Goal: Transaction & Acquisition: Subscribe to service/newsletter

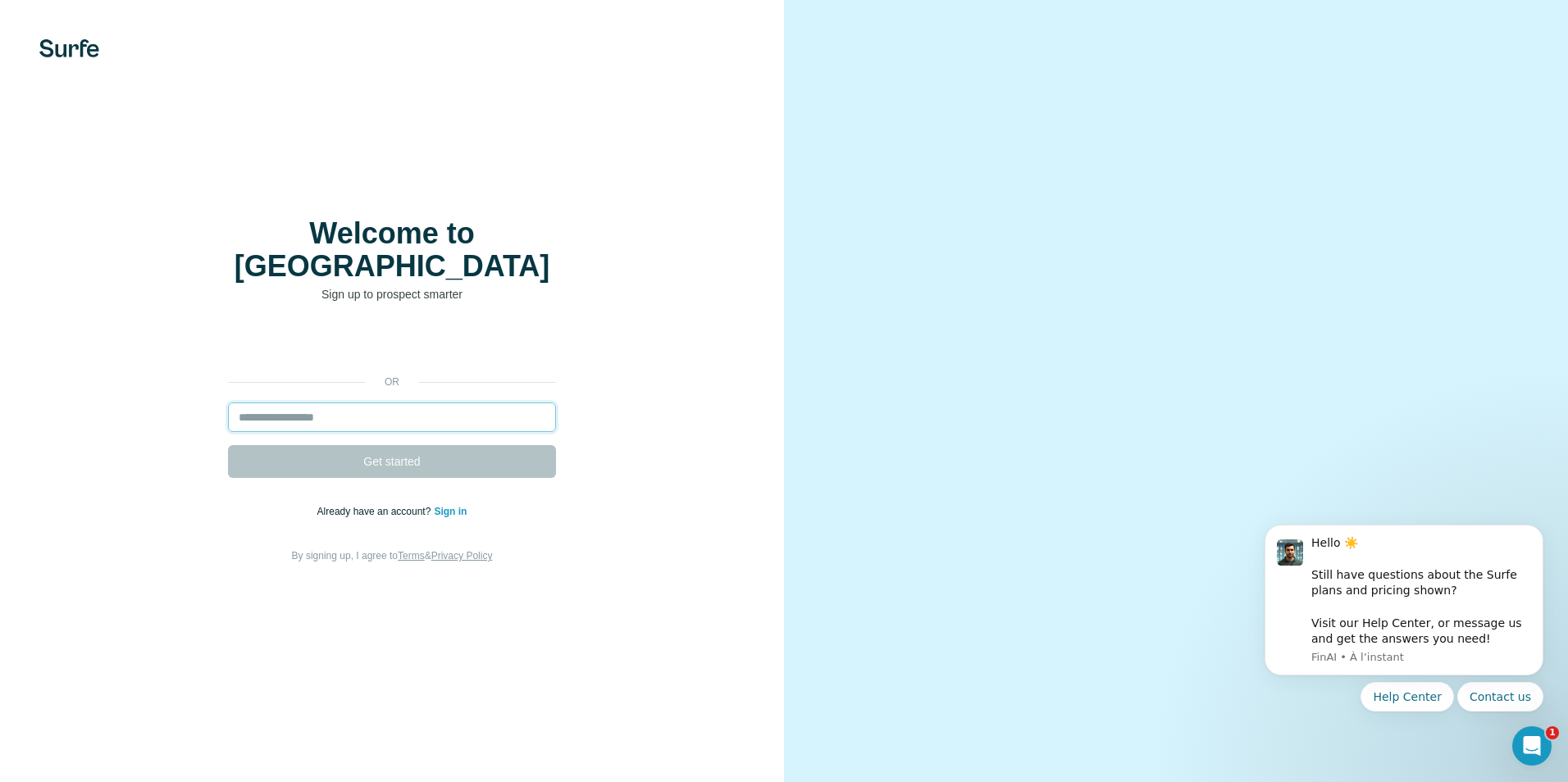
click at [344, 402] on input "email" at bounding box center [392, 417] width 328 height 29
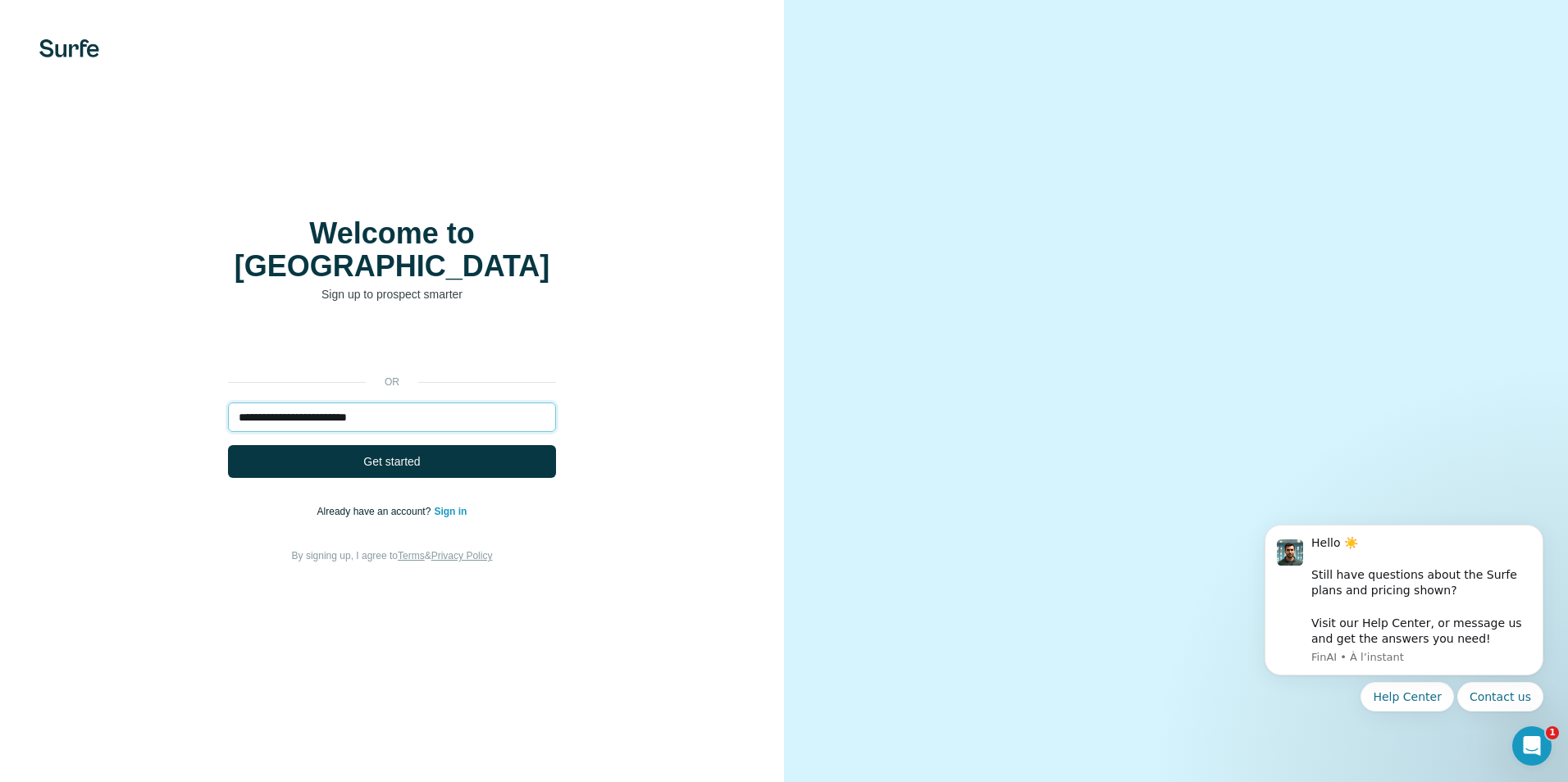
type input "**********"
click at [384, 467] on div "**********" at bounding box center [392, 447] width 719 height 236
click at [390, 454] on span "Get started" at bounding box center [392, 461] width 57 height 16
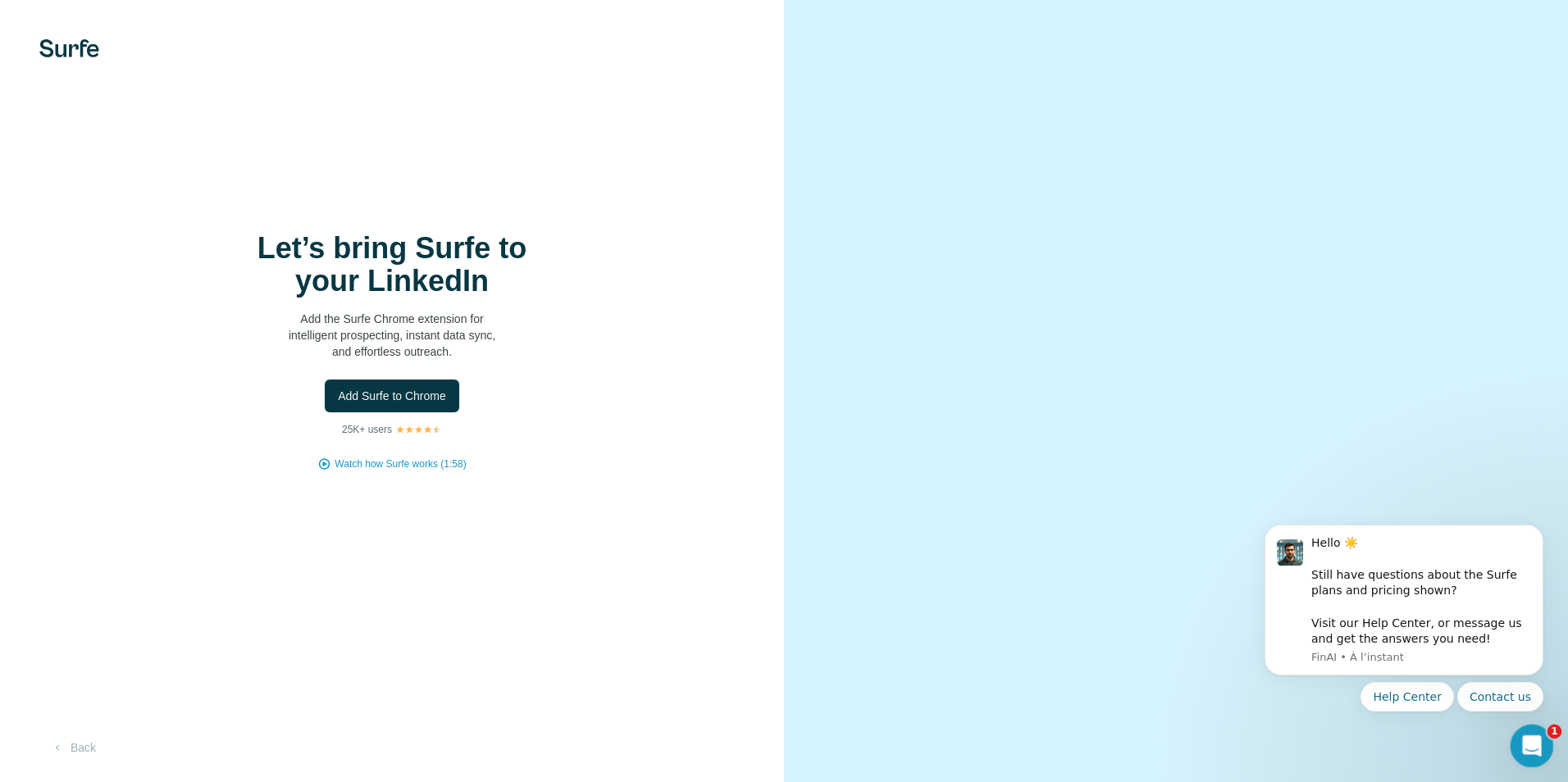
click at [1522, 742] on icon "Ouvrir le Messenger Intercom" at bounding box center [1530, 744] width 28 height 28
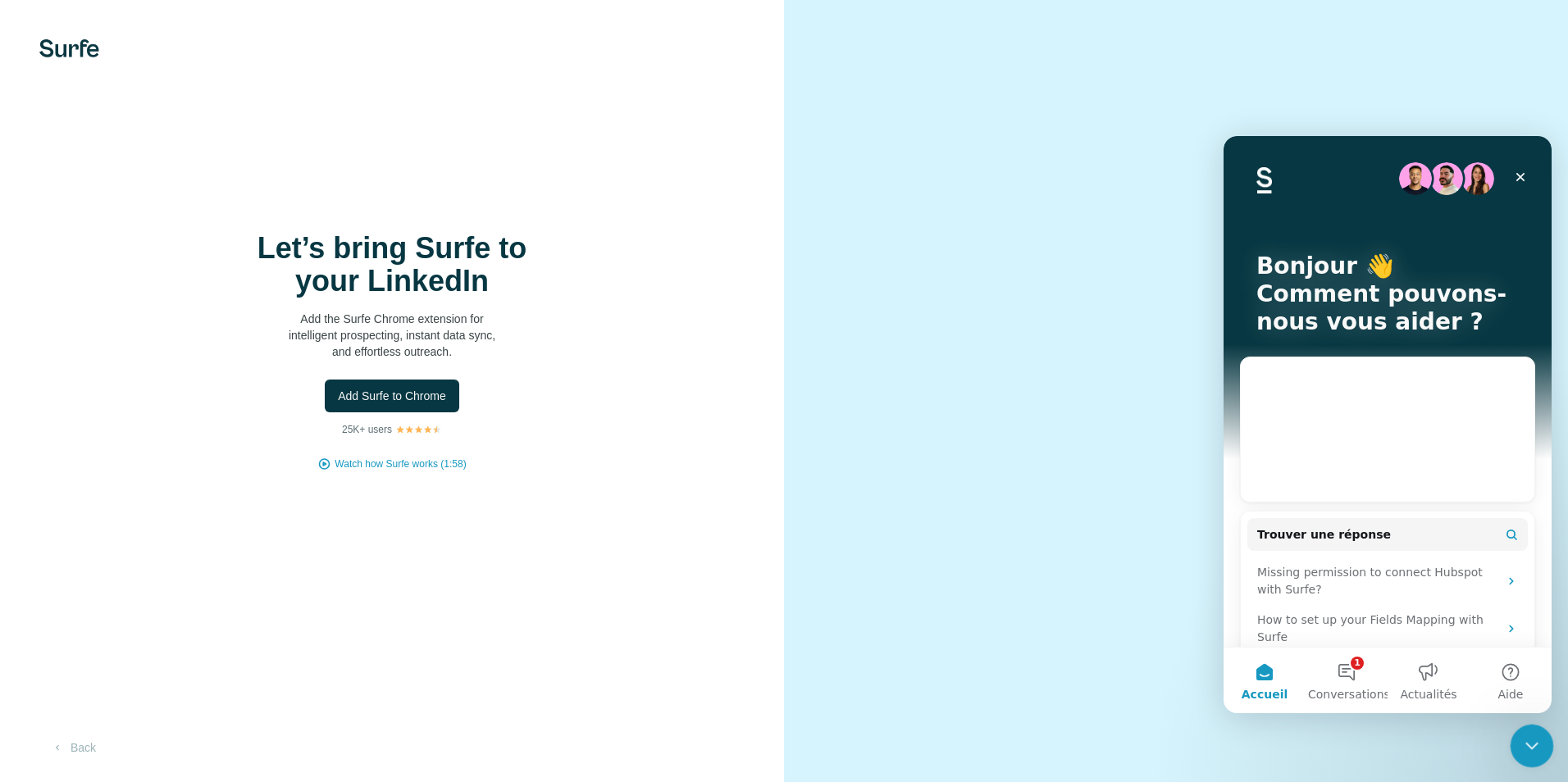
click at [1521, 739] on icon "Fermer le Messenger Intercom" at bounding box center [1529, 744] width 20 height 20
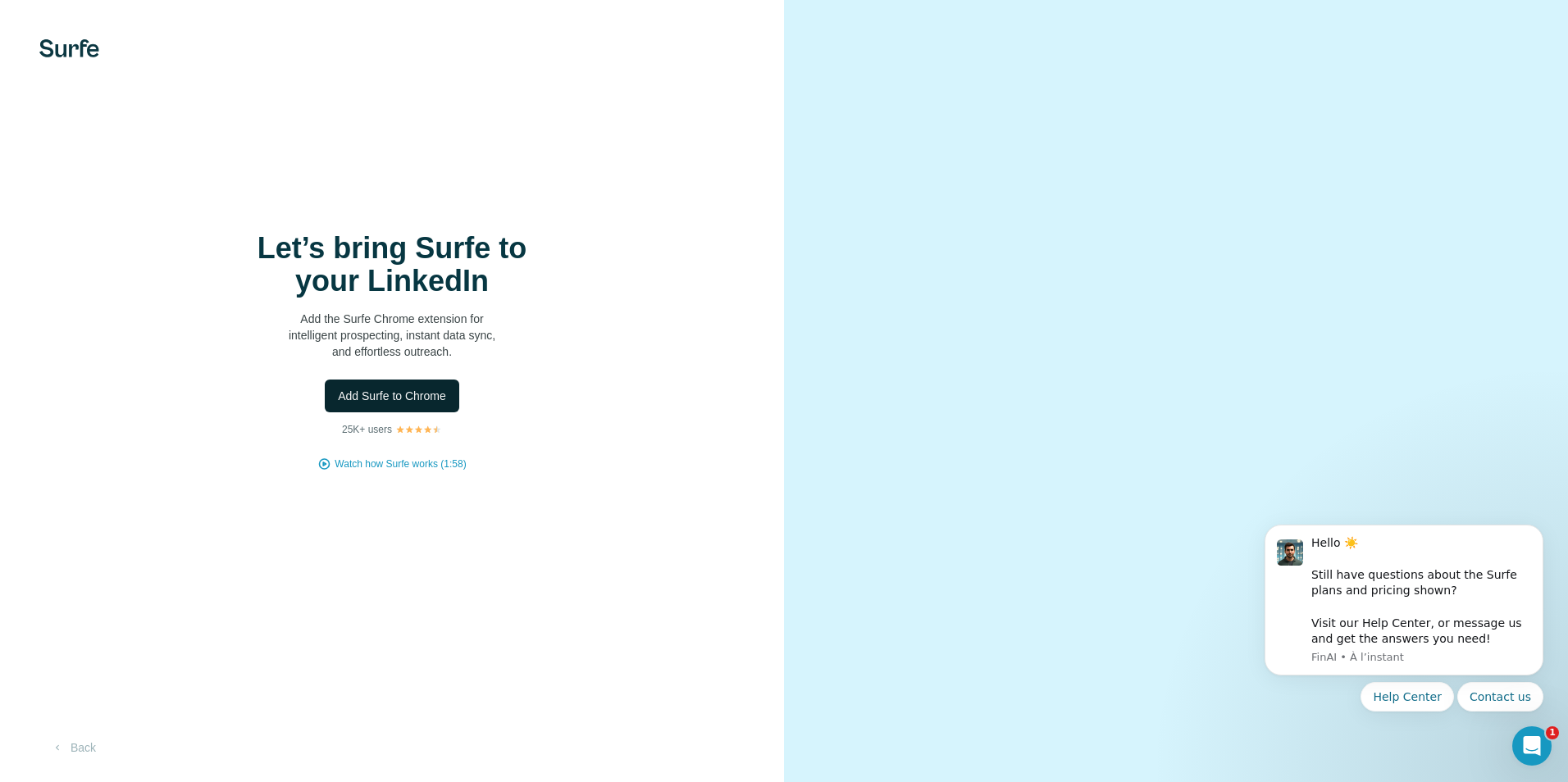
click at [378, 389] on span "Add Surfe to Chrome" at bounding box center [392, 396] width 108 height 16
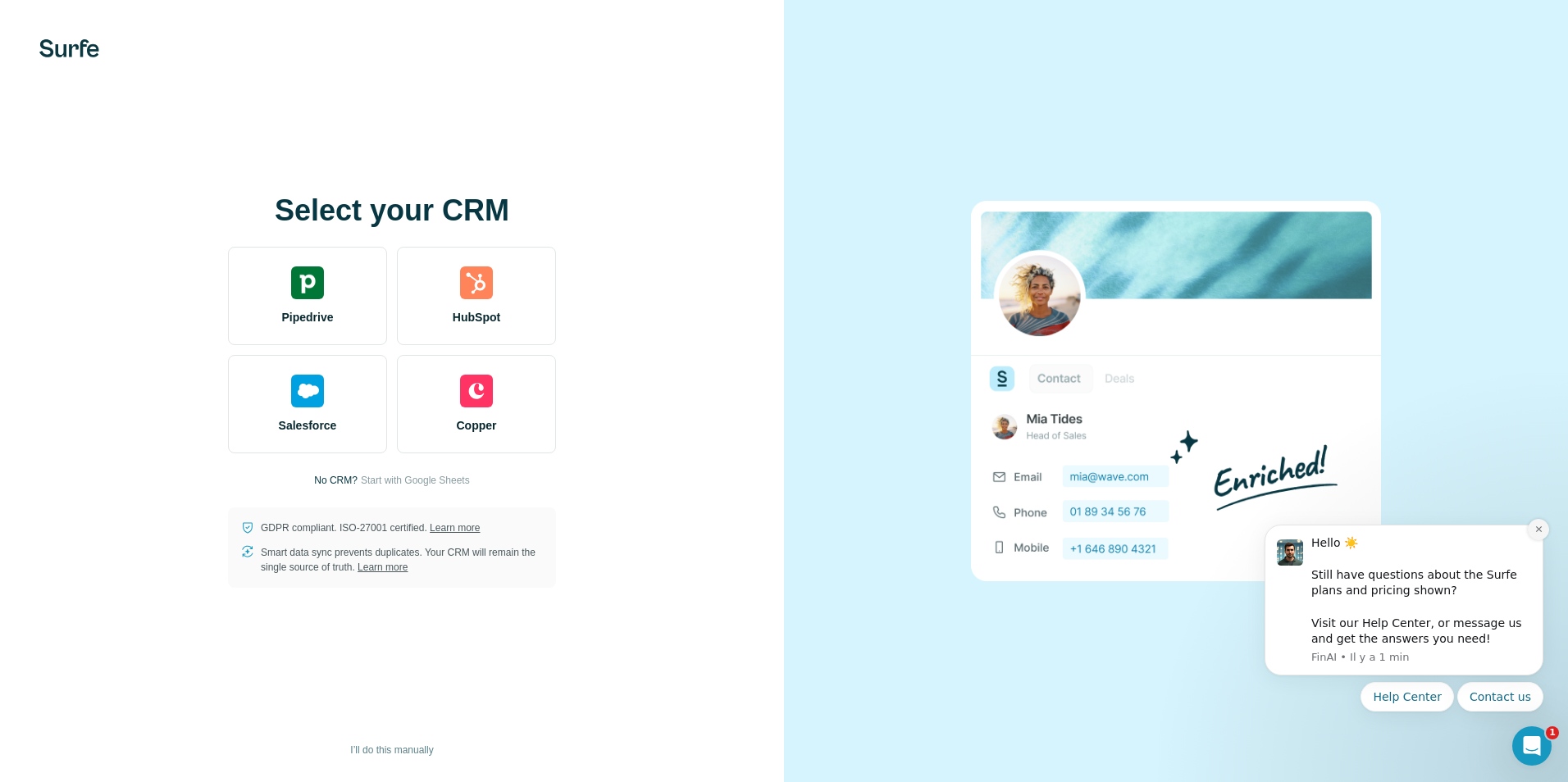
click at [1542, 524] on button "Dismiss notification" at bounding box center [1539, 530] width 21 height 21
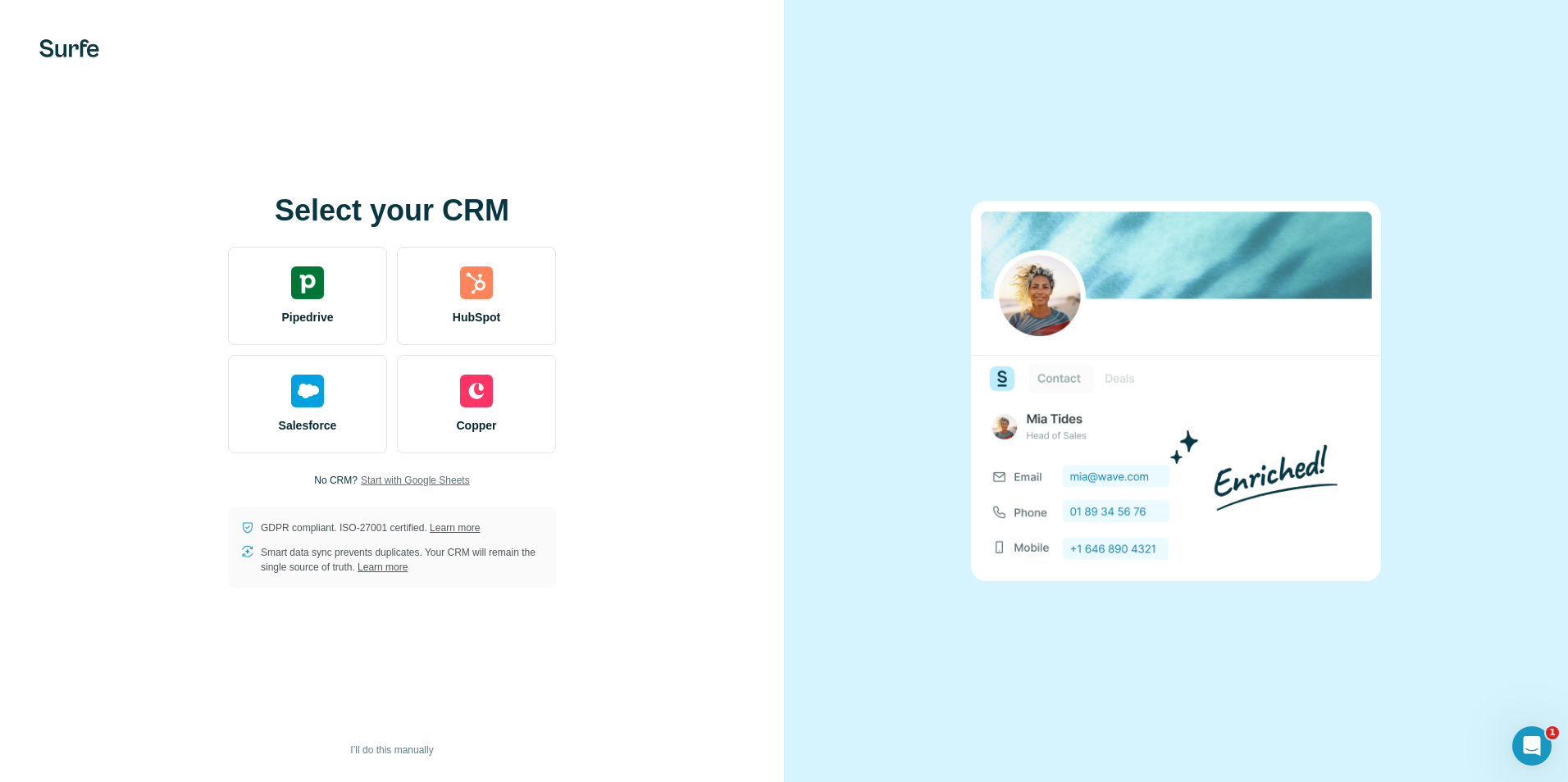
click at [433, 481] on span "Start with Google Sheets" at bounding box center [415, 481] width 109 height 15
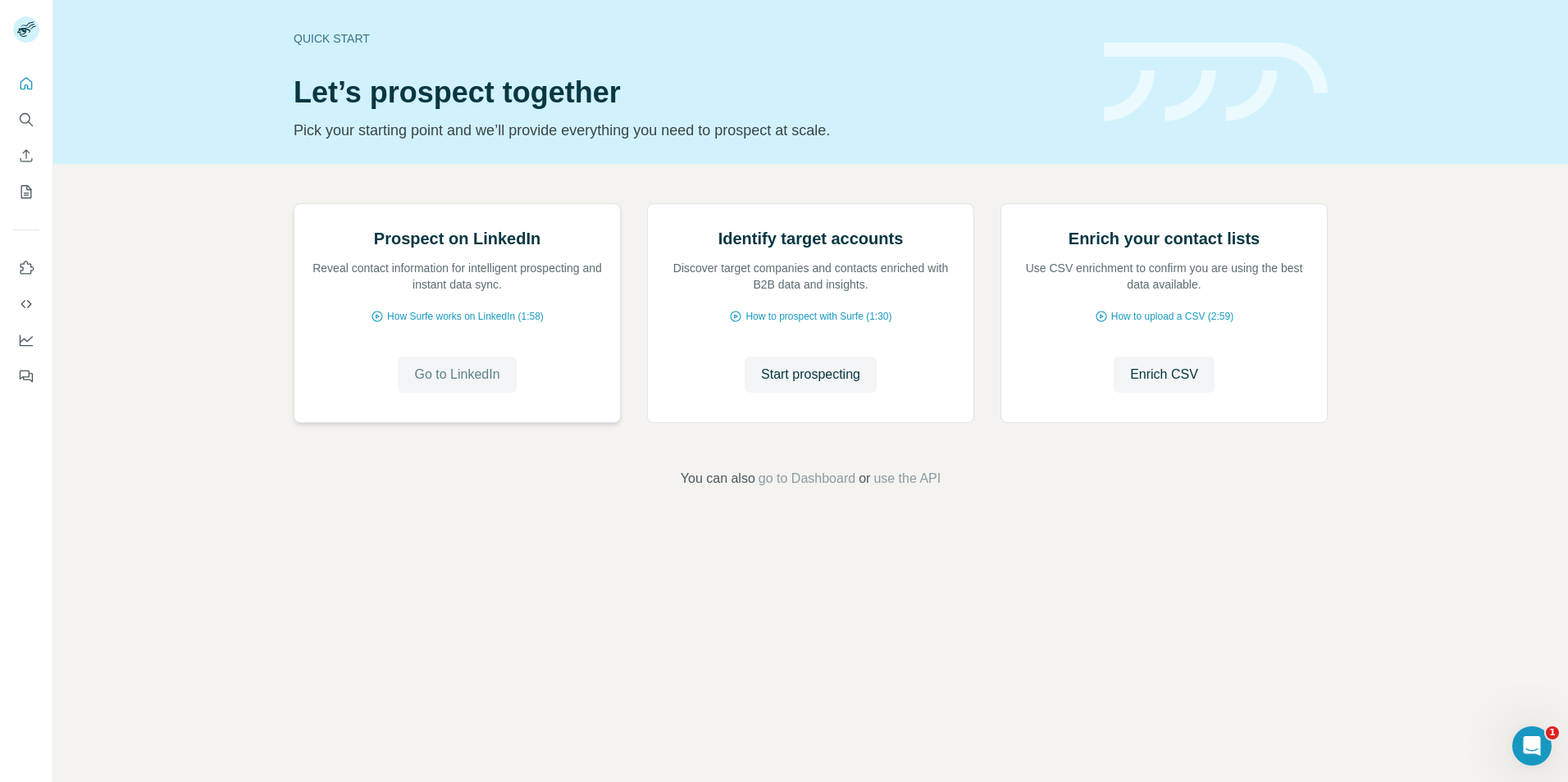
click at [460, 384] on span "Go to LinkedIn" at bounding box center [457, 375] width 85 height 20
click at [440, 324] on span "How Surfe works on LinkedIn (1:58)" at bounding box center [465, 317] width 157 height 15
